Goal: Task Accomplishment & Management: Complete application form

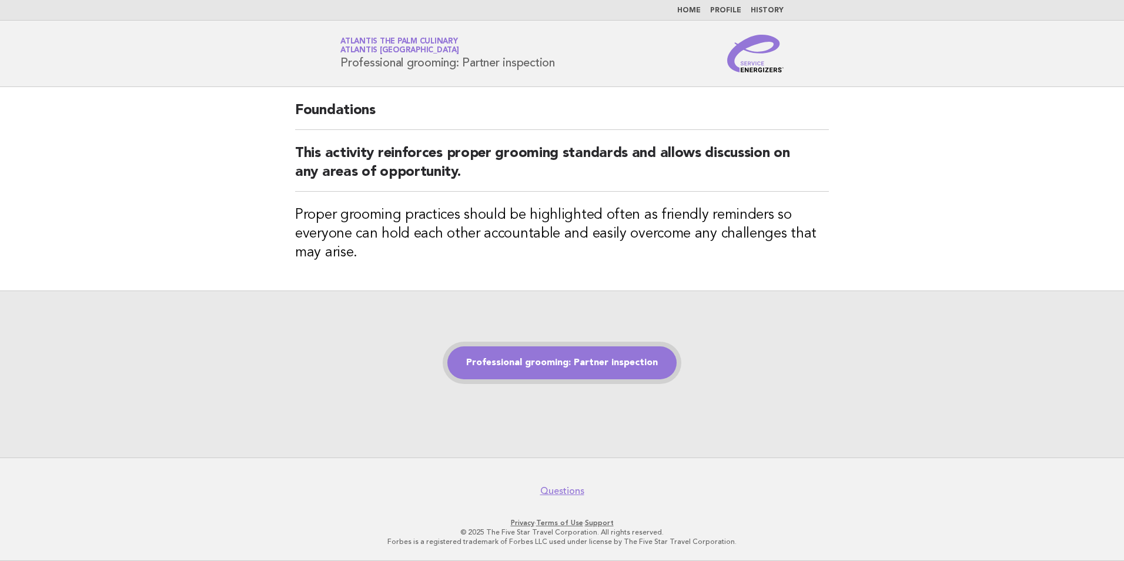
click at [526, 356] on link "Professional grooming: Partner inspection" at bounding box center [561, 362] width 229 height 33
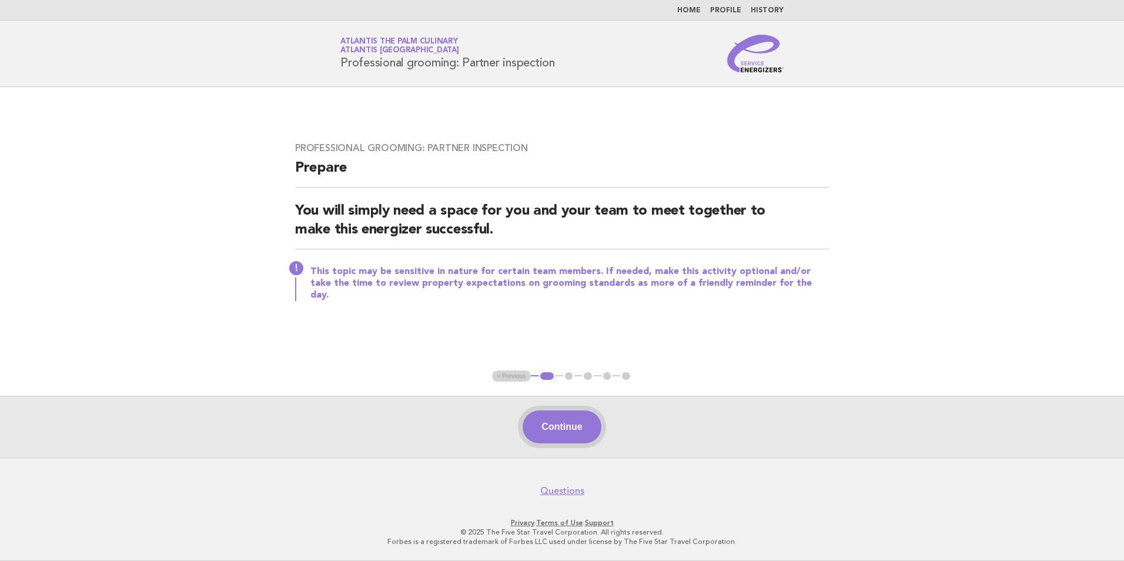
click at [566, 430] on button "Continue" at bounding box center [562, 426] width 78 height 33
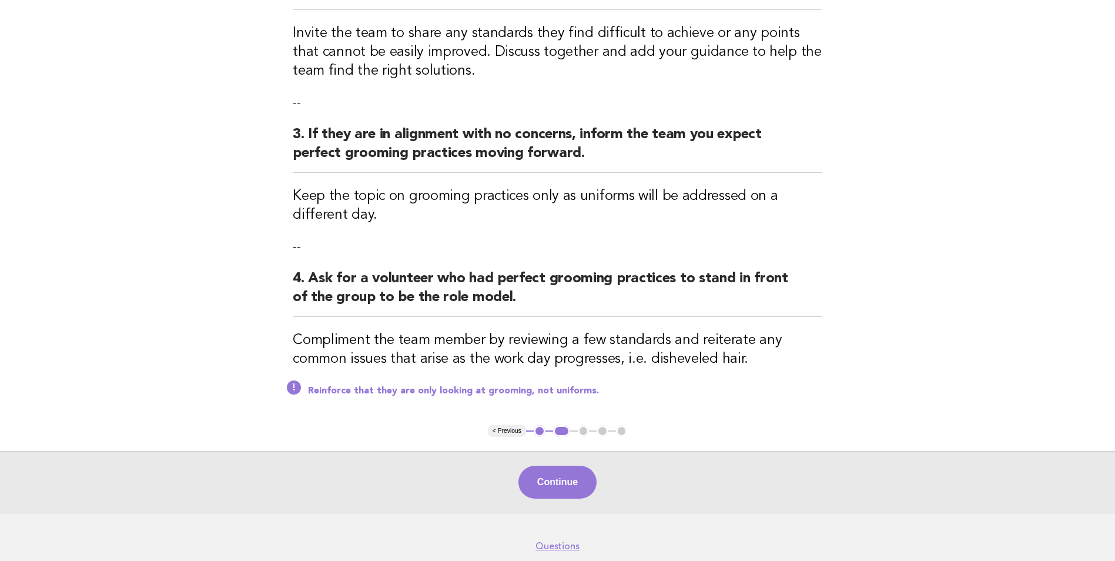
scroll to position [353, 0]
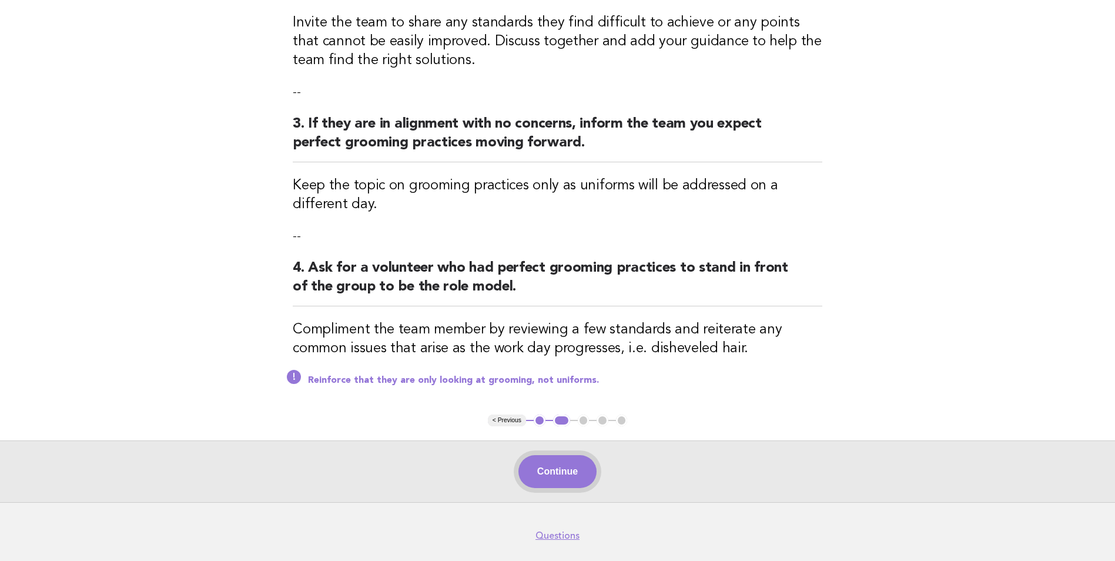
click at [560, 471] on button "Continue" at bounding box center [558, 471] width 78 height 33
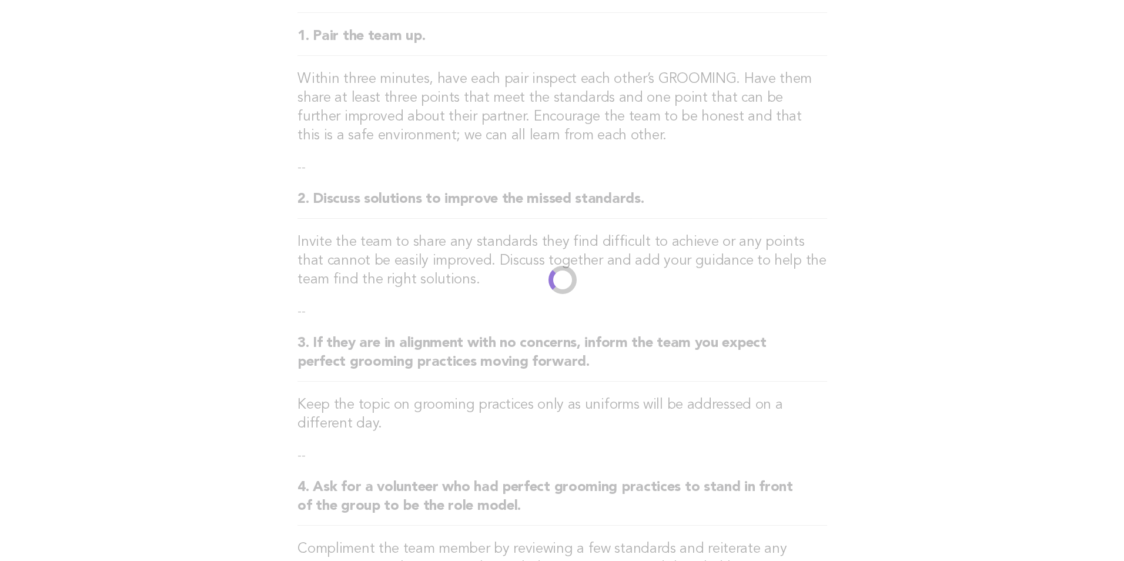
scroll to position [0, 0]
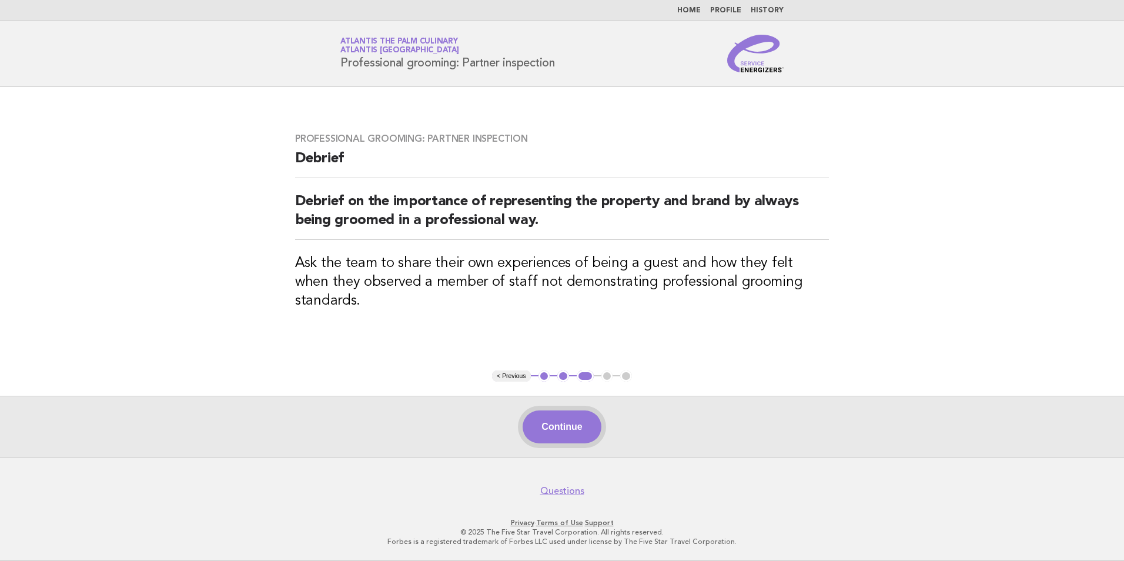
click at [557, 434] on button "Continue" at bounding box center [562, 426] width 78 height 33
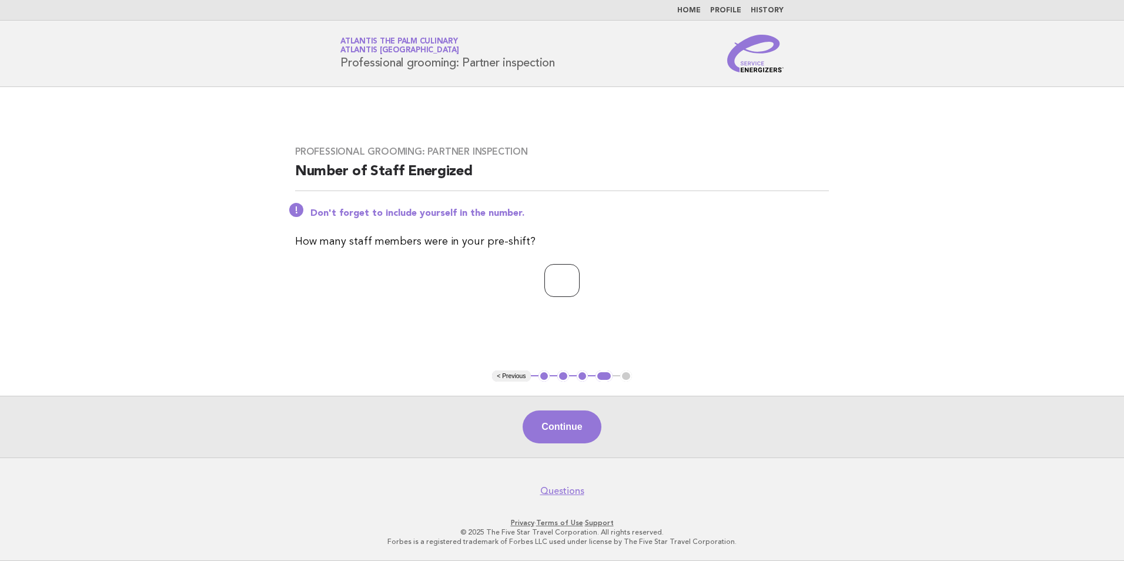
click at [580, 277] on input "*" at bounding box center [561, 280] width 35 height 33
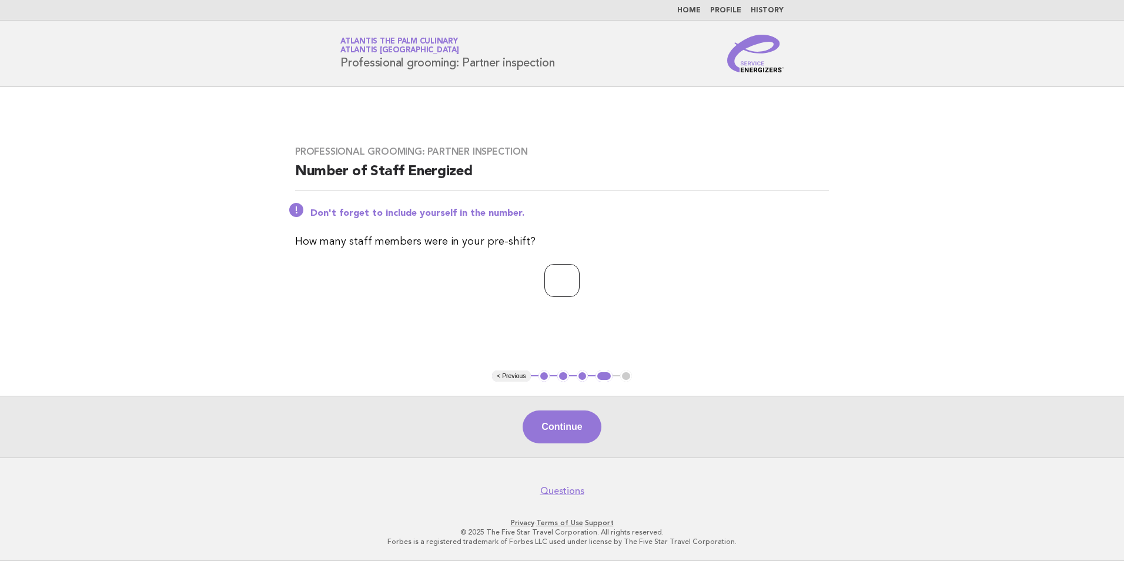
click at [580, 277] on input "*" at bounding box center [561, 280] width 35 height 33
type input "**"
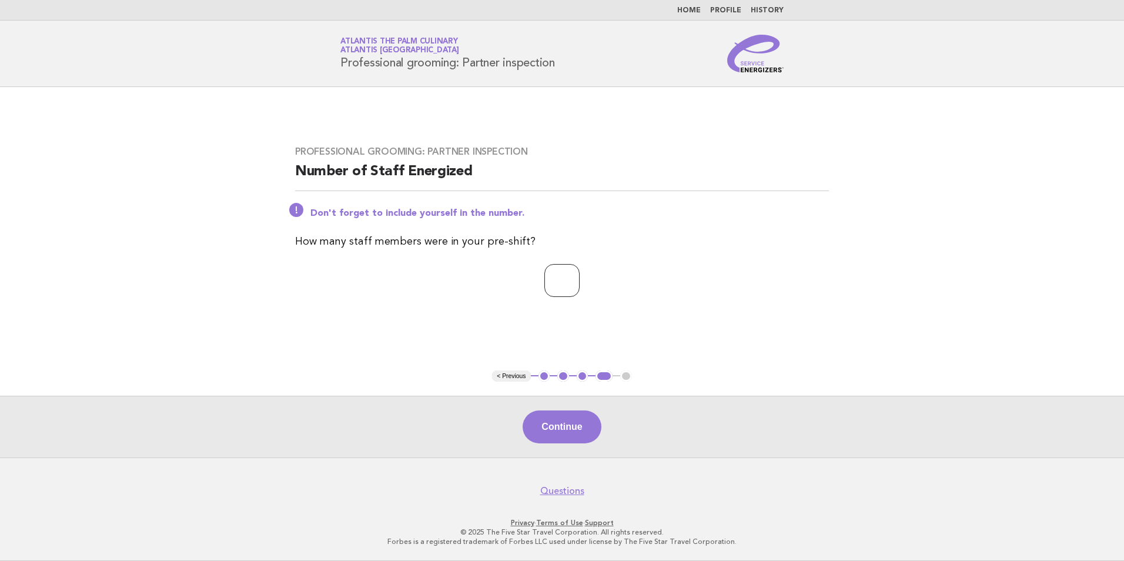
click at [580, 277] on input "**" at bounding box center [561, 280] width 35 height 33
click at [571, 432] on button "Continue" at bounding box center [562, 426] width 78 height 33
